Goal: Information Seeking & Learning: Learn about a topic

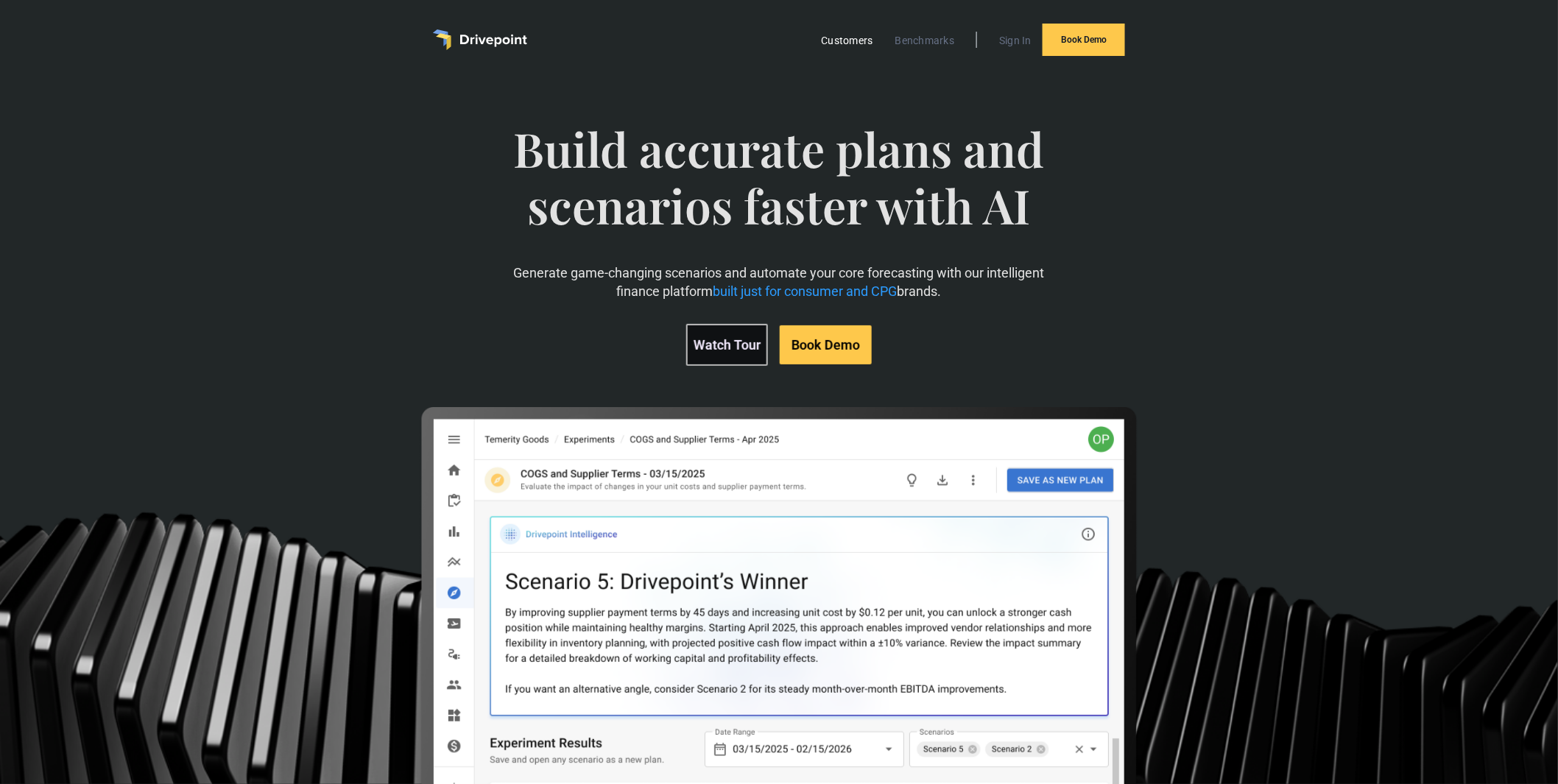
click at [854, 32] on link "Customers" at bounding box center [847, 40] width 66 height 19
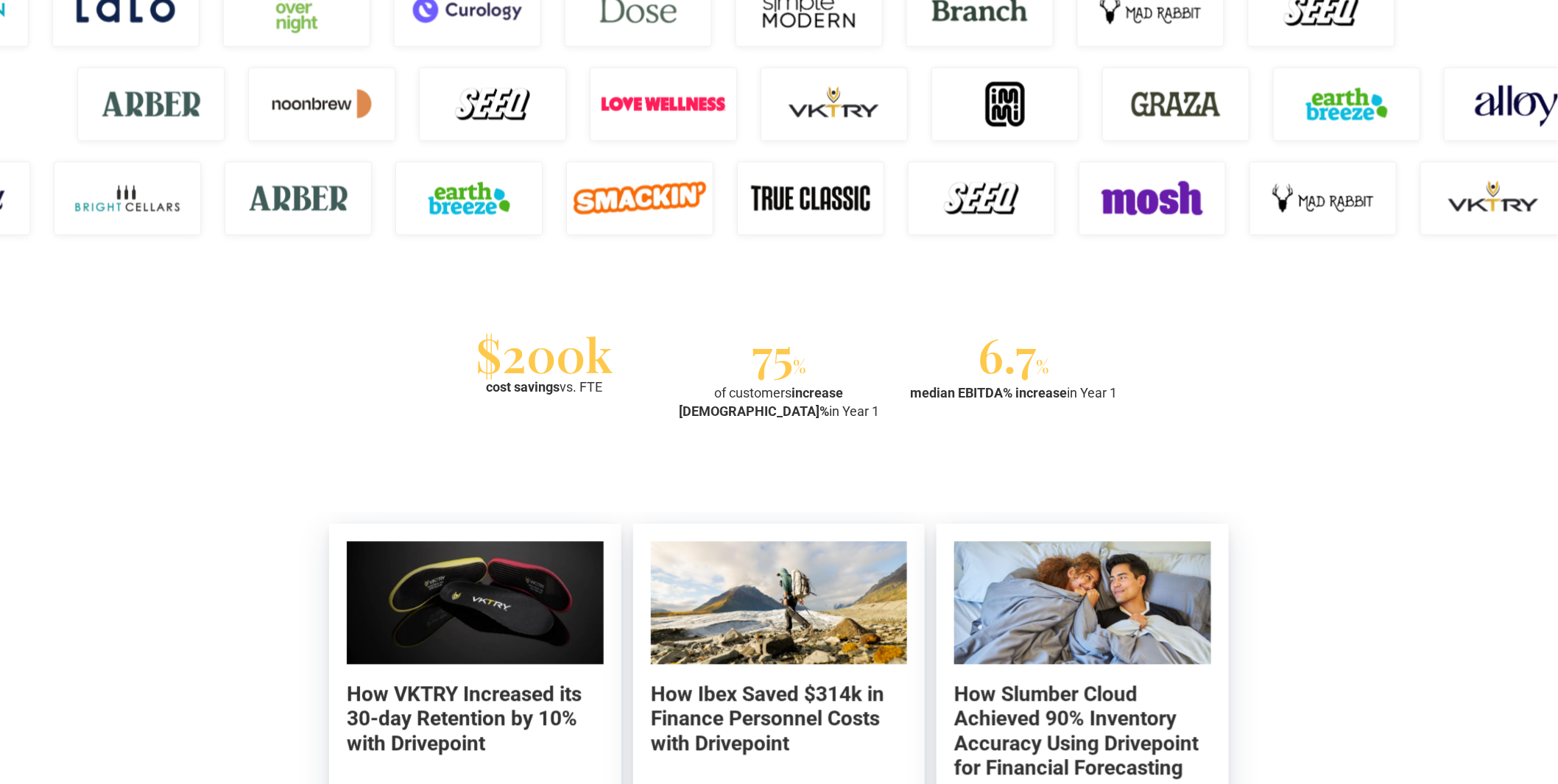
scroll to position [2824, 0]
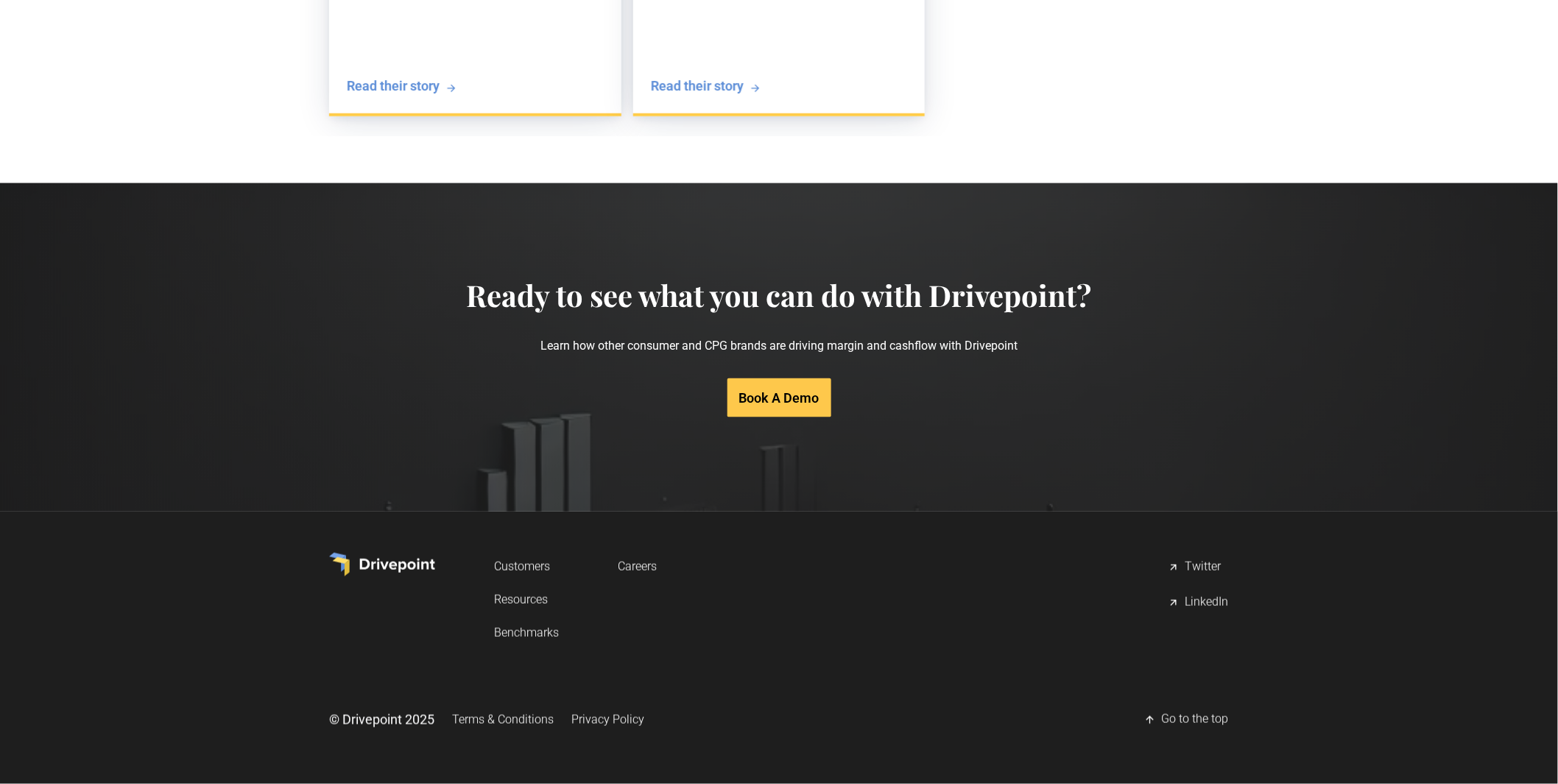
click at [532, 595] on link "Resources" at bounding box center [526, 599] width 65 height 27
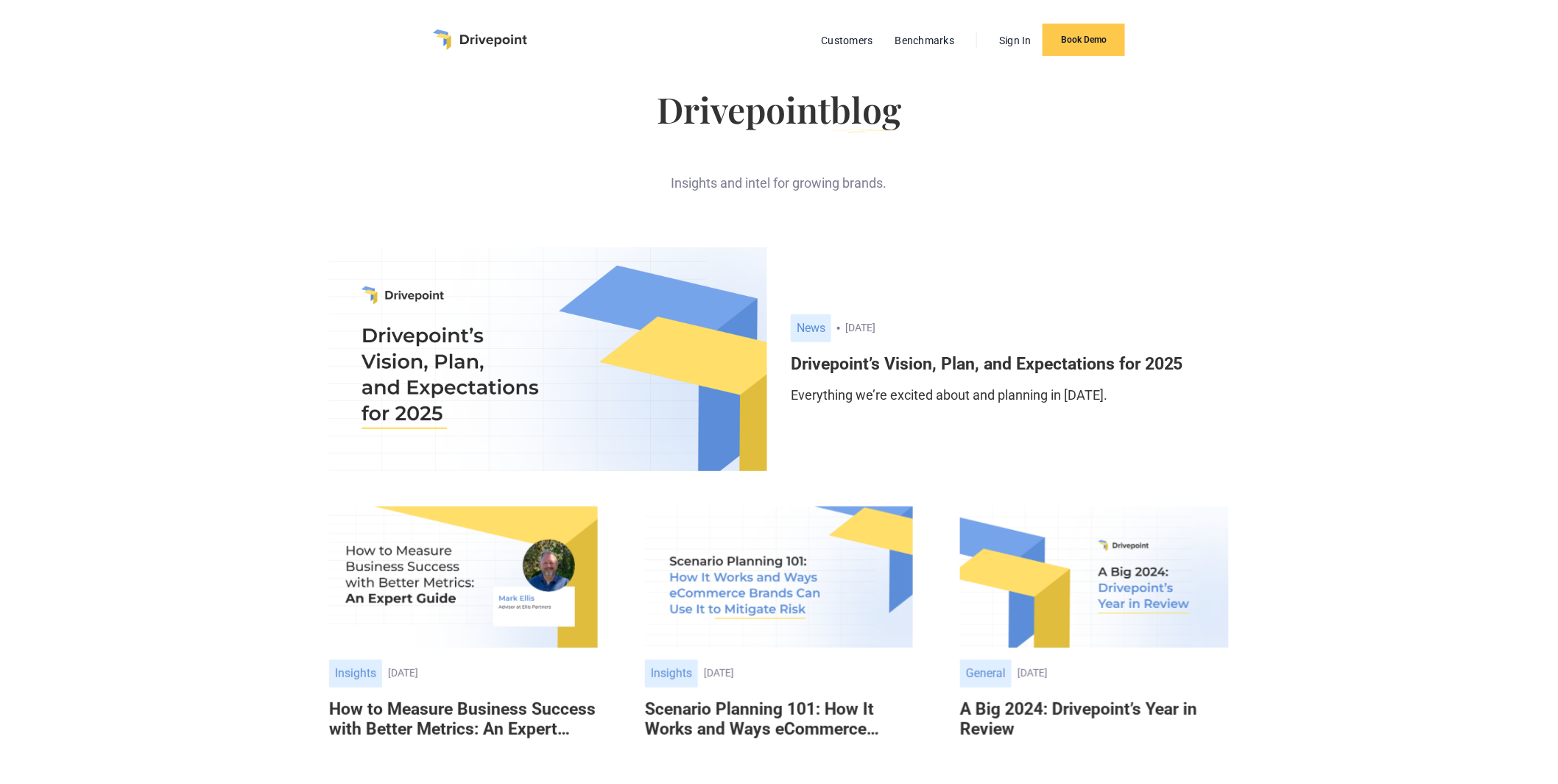
click at [605, 353] on img at bounding box center [548, 359] width 438 height 224
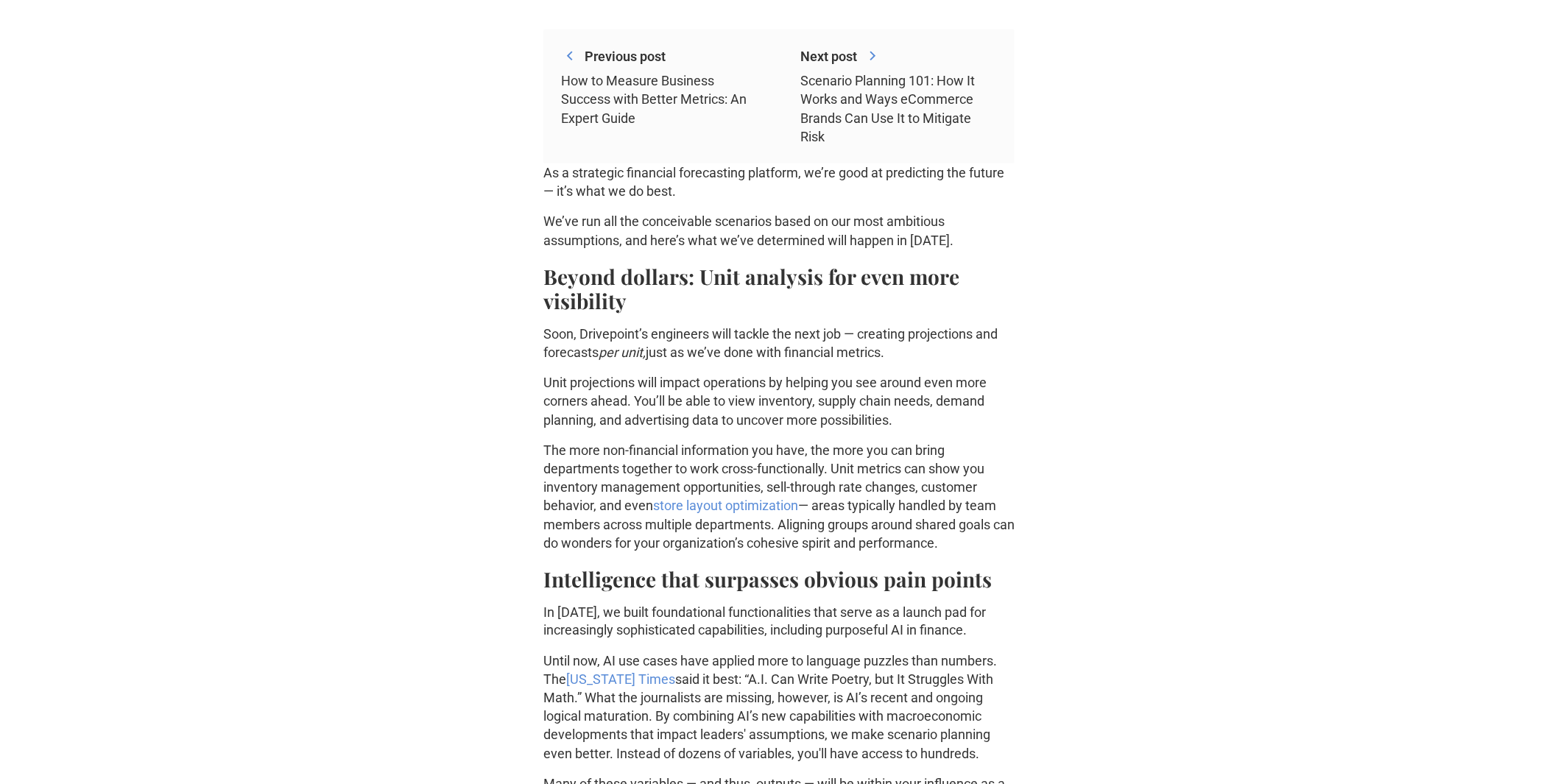
scroll to position [572, 0]
